Goal: Task Accomplishment & Management: Manage account settings

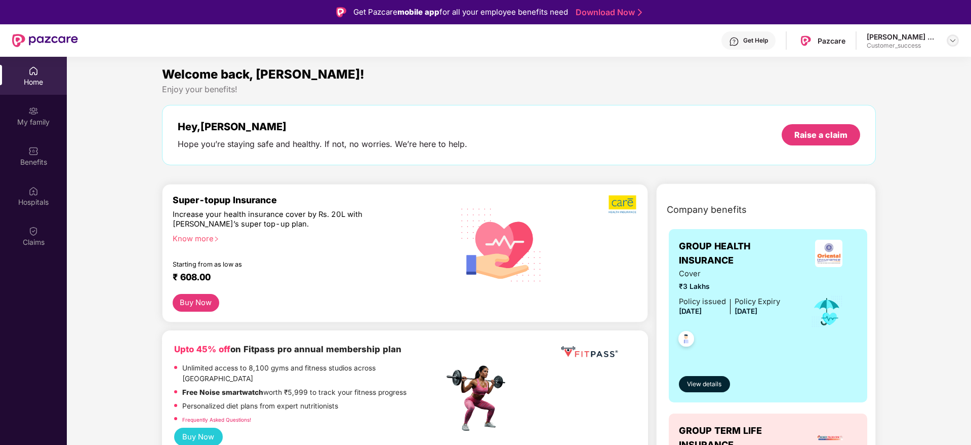
click at [947, 43] on div at bounding box center [953, 40] width 12 height 12
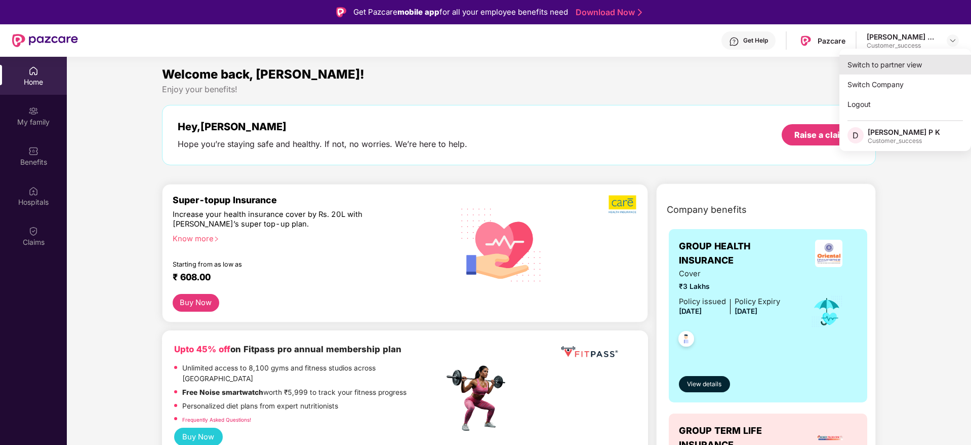
click at [874, 65] on div "Switch to partner view" at bounding box center [906, 65] width 132 height 20
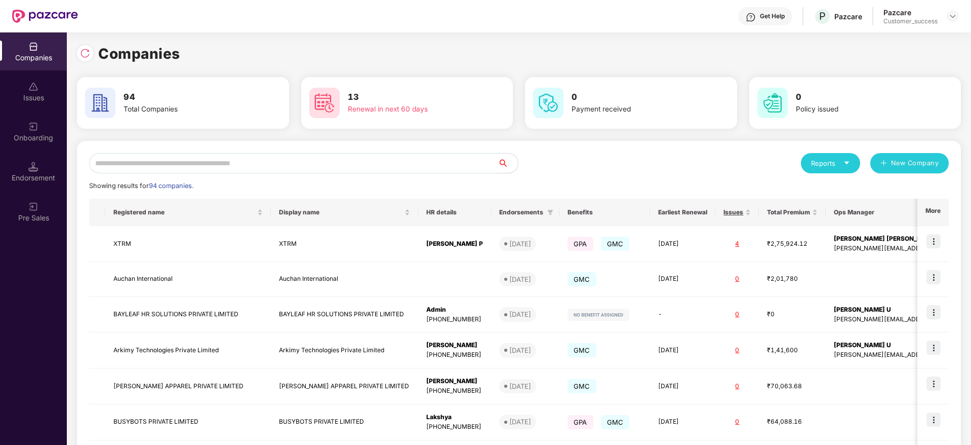
click at [206, 163] on input "text" at bounding box center [293, 163] width 409 height 20
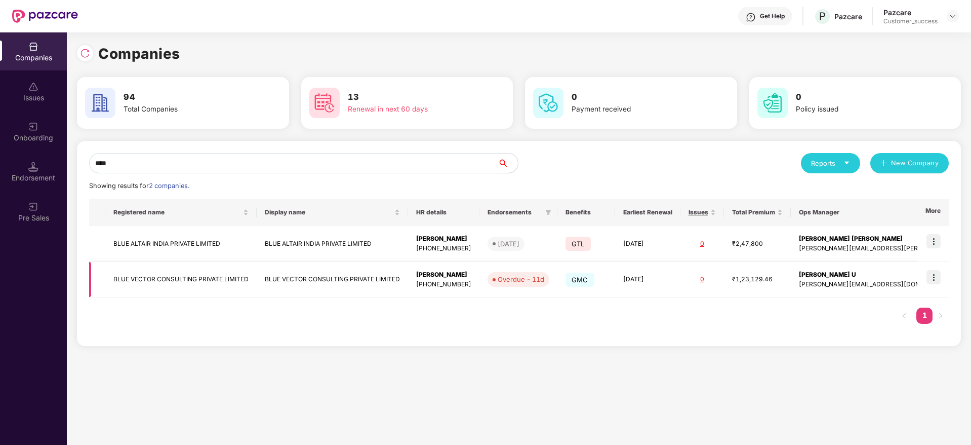
type input "****"
click at [934, 277] on img at bounding box center [934, 277] width 14 height 14
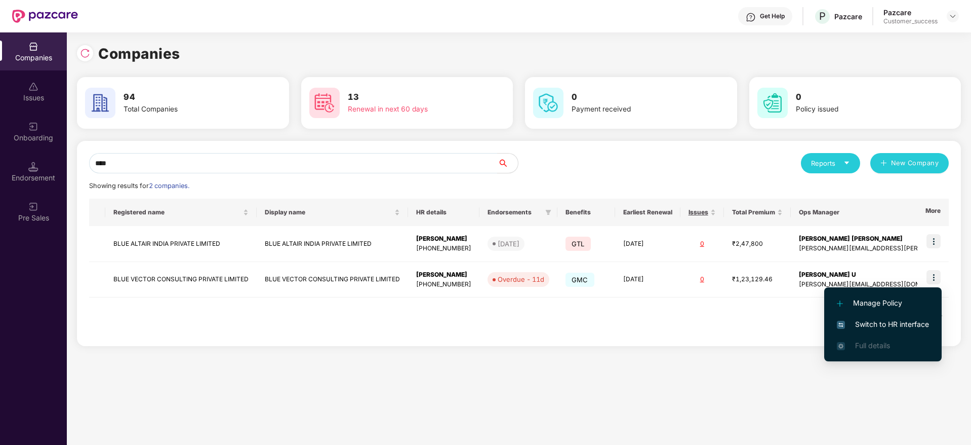
click at [870, 322] on span "Switch to HR interface" at bounding box center [883, 323] width 92 height 11
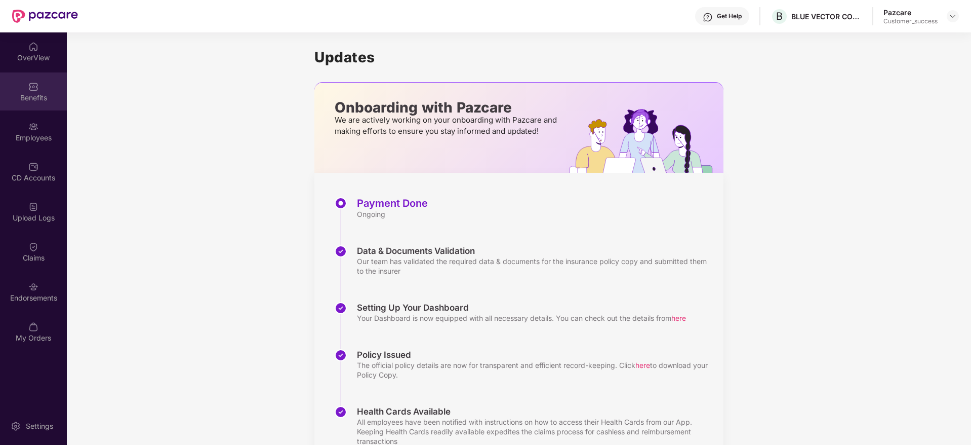
click at [30, 108] on div "Benefits" at bounding box center [33, 91] width 67 height 38
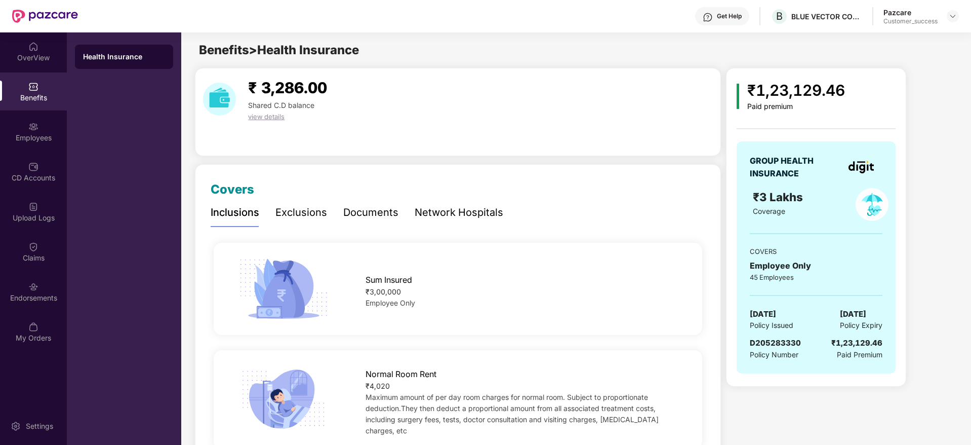
click at [786, 343] on span "D205283330" at bounding box center [775, 343] width 51 height 10
copy span "D205283330"
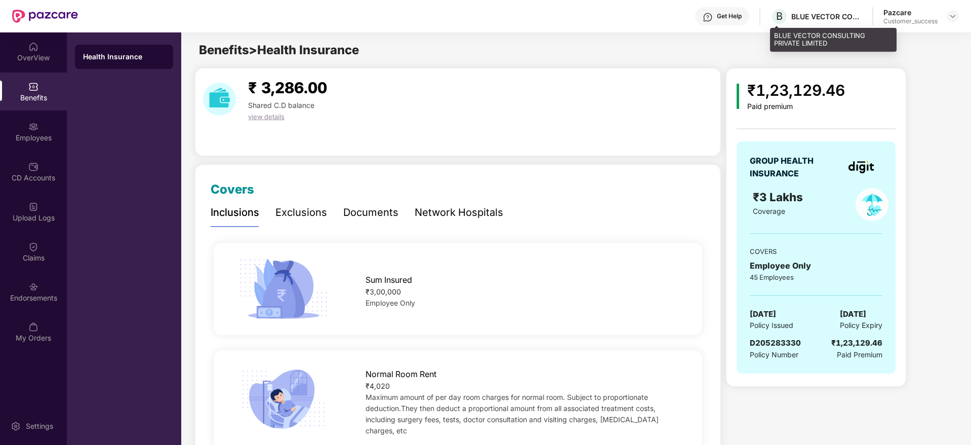
click at [817, 17] on div "BLUE VECTOR CONSULTING PRIVATE LIMITED" at bounding box center [826, 17] width 71 height 10
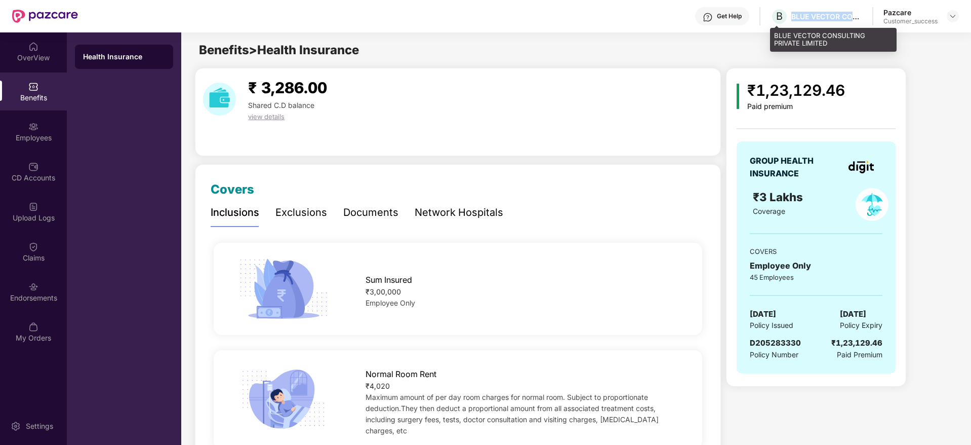
click at [817, 17] on div "BLUE VECTOR CONSULTING PRIVATE LIMITED" at bounding box center [826, 17] width 71 height 10
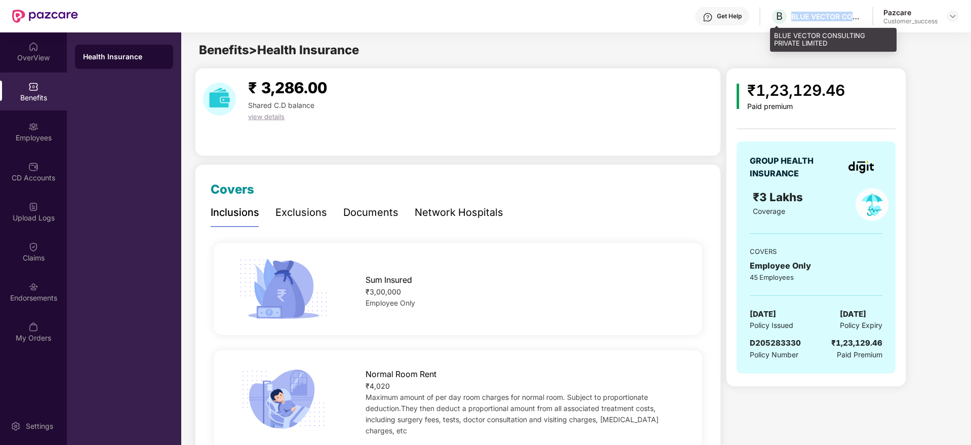
click at [817, 17] on div "BLUE VECTOR CONSULTING PRIVATE LIMITED" at bounding box center [826, 17] width 71 height 10
copy div "BLUE VECTOR CONSULTING PRIVATE LIMITED"
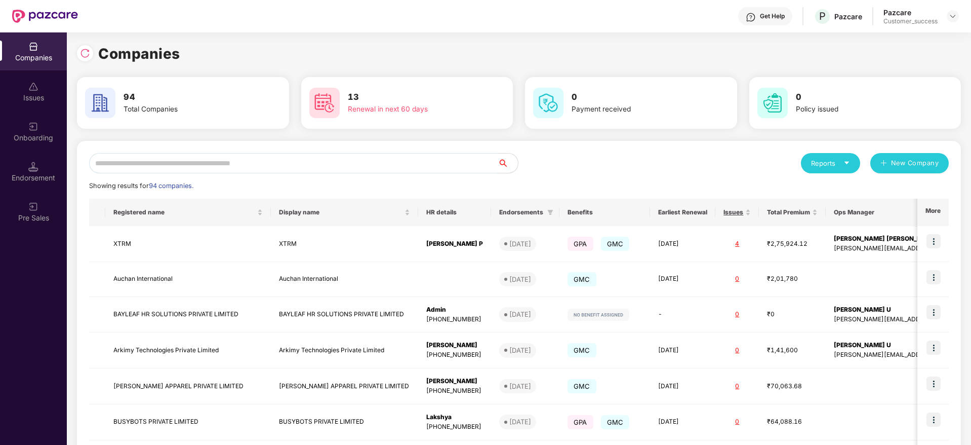
click at [213, 167] on input "text" at bounding box center [293, 163] width 409 height 20
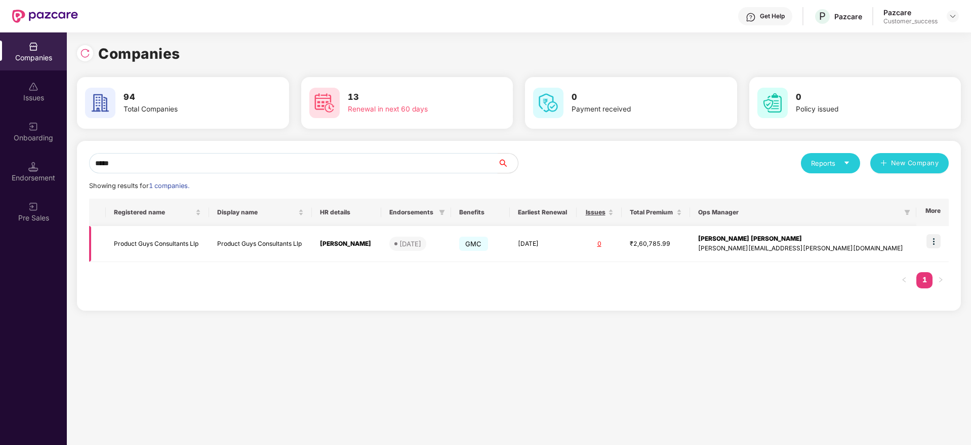
type input "*****"
click at [934, 236] on img at bounding box center [934, 241] width 14 height 14
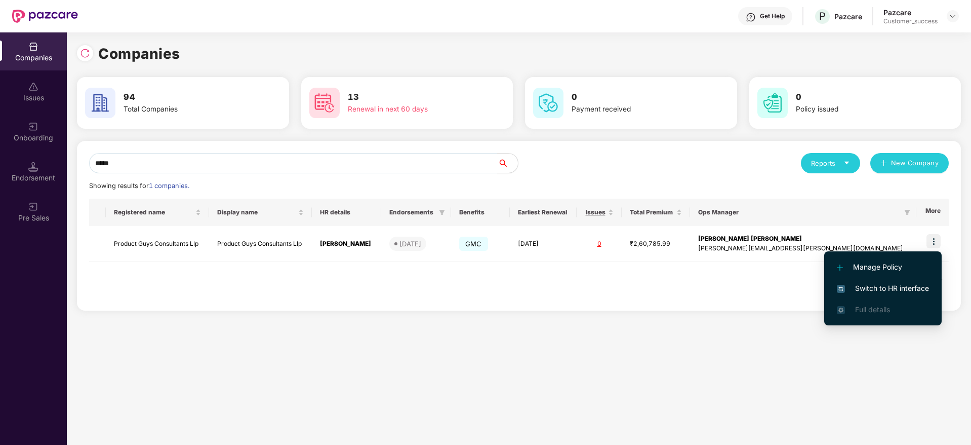
click at [870, 285] on span "Switch to HR interface" at bounding box center [883, 288] width 92 height 11
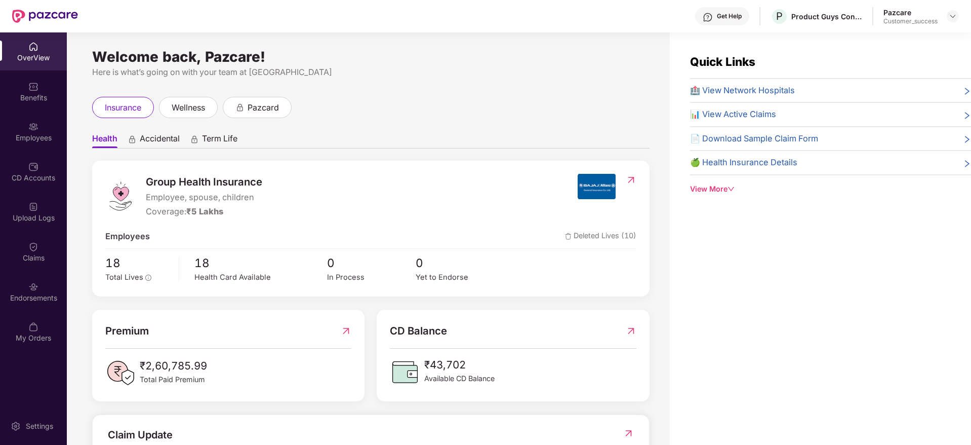
click at [32, 144] on div "Employees" at bounding box center [33, 131] width 67 height 38
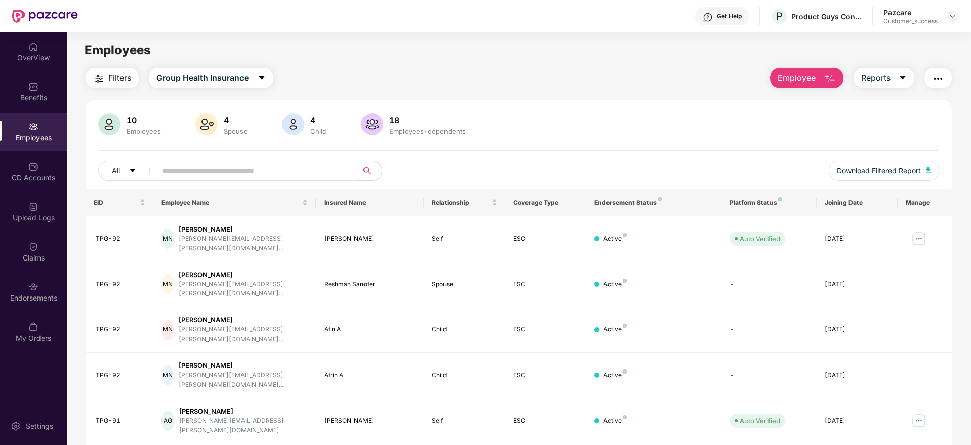
click at [277, 173] on input "text" at bounding box center [253, 170] width 182 height 15
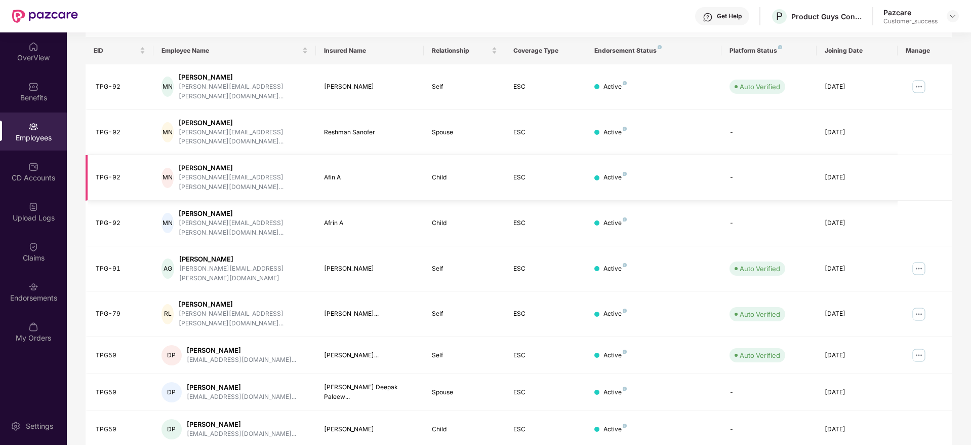
scroll to position [178, 0]
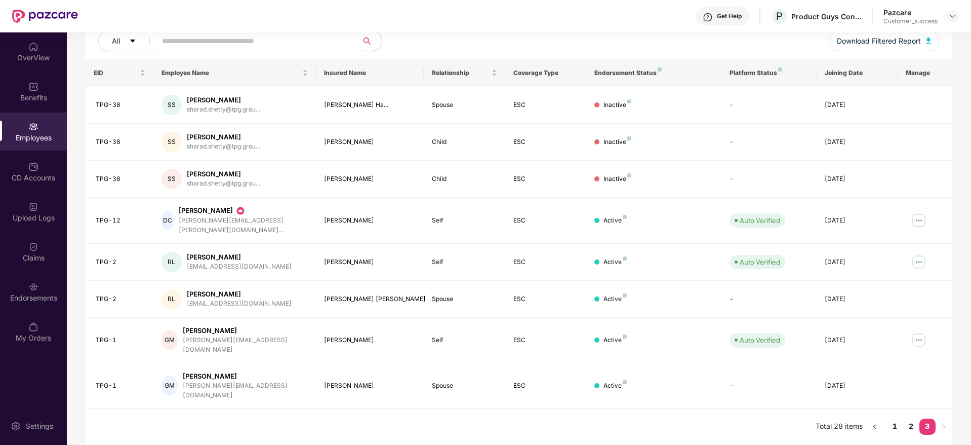
scroll to position [104, 0]
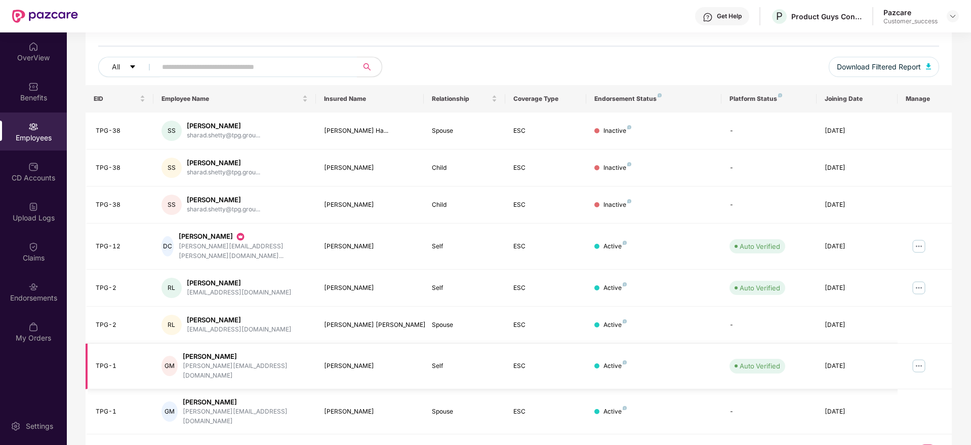
click at [917, 357] on img at bounding box center [919, 365] width 16 height 16
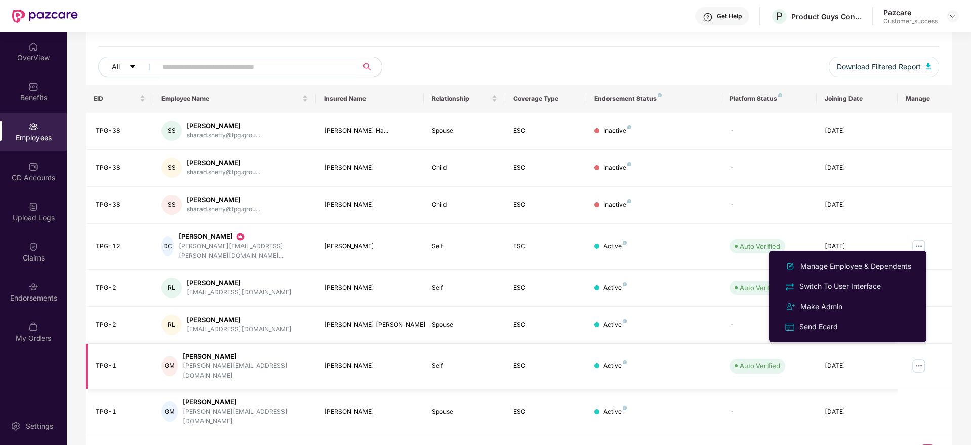
click at [926, 357] on img at bounding box center [919, 365] width 16 height 16
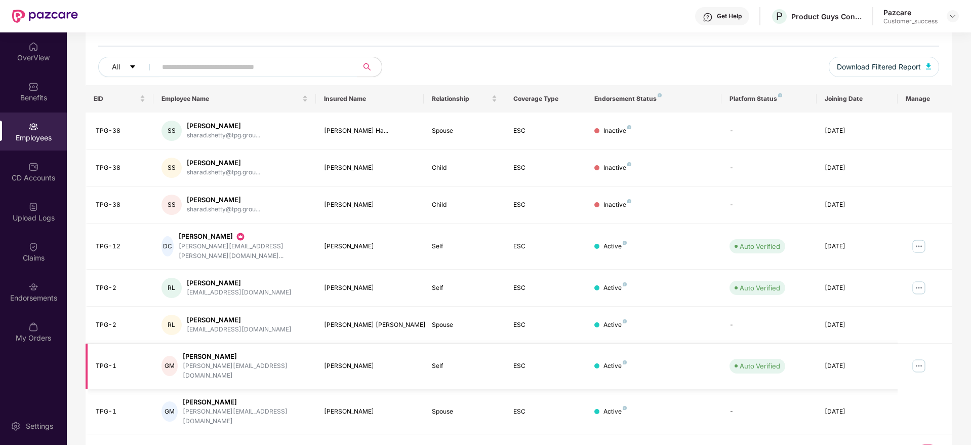
click at [926, 357] on img at bounding box center [919, 365] width 16 height 16
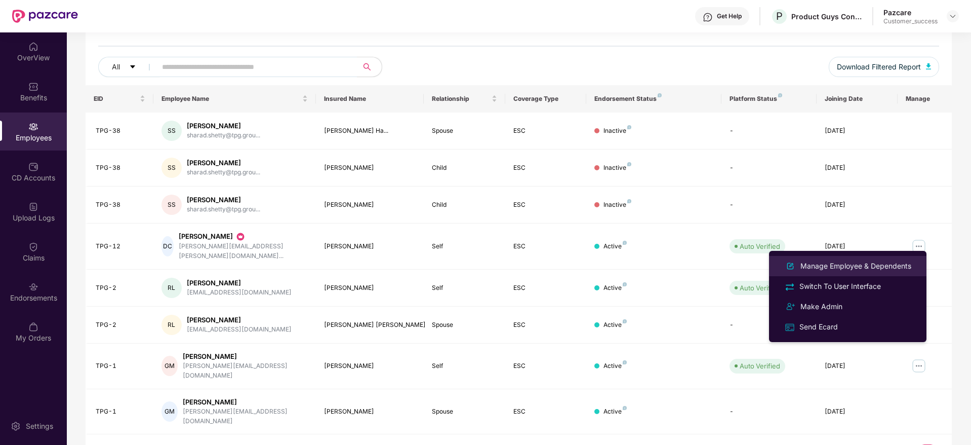
click at [872, 259] on li "Manage Employee & Dependents" at bounding box center [847, 266] width 157 height 20
